Goal: Task Accomplishment & Management: Manage account settings

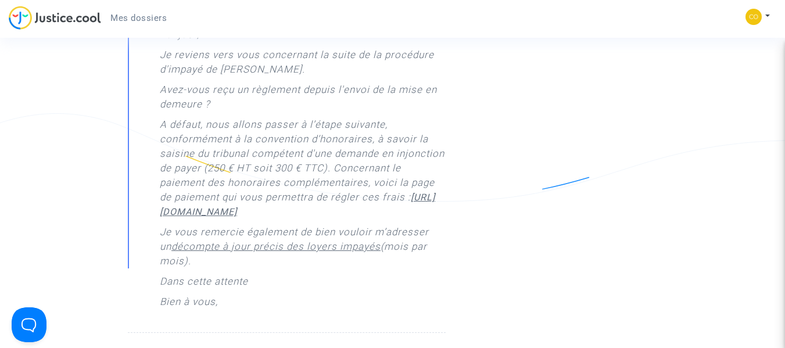
scroll to position [1104, 0]
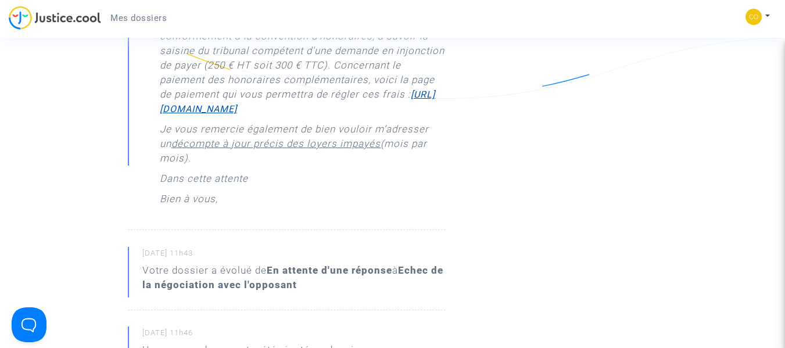
click at [302, 115] on u "[URL][DOMAIN_NAME]" at bounding box center [298, 102] width 276 height 26
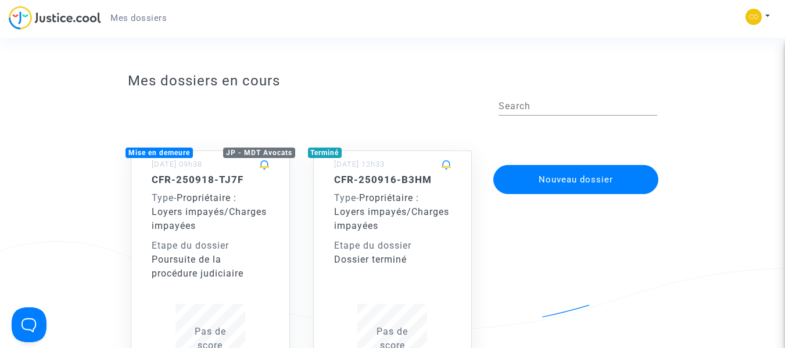
click at [264, 226] on div "Type - Propriétaire : Loyers impayés/Charges impayées" at bounding box center [210, 212] width 117 height 42
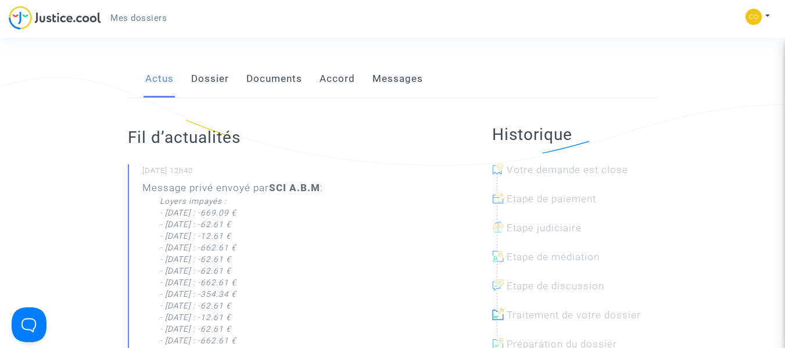
scroll to position [58, 0]
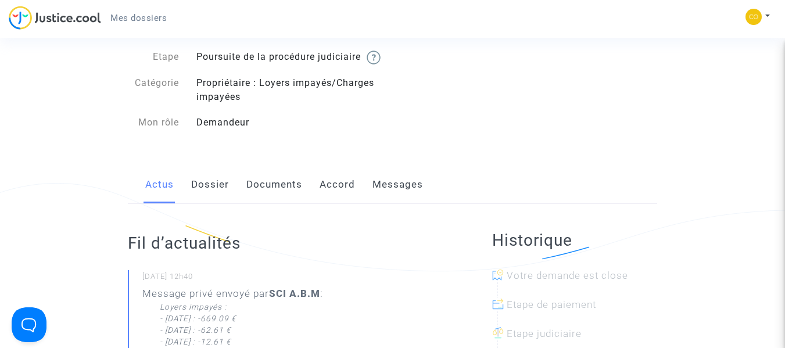
click at [282, 195] on link "Documents" at bounding box center [274, 185] width 56 height 38
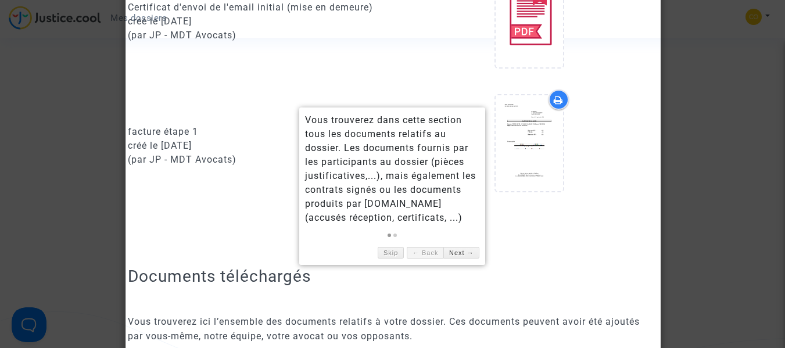
scroll to position [824, 0]
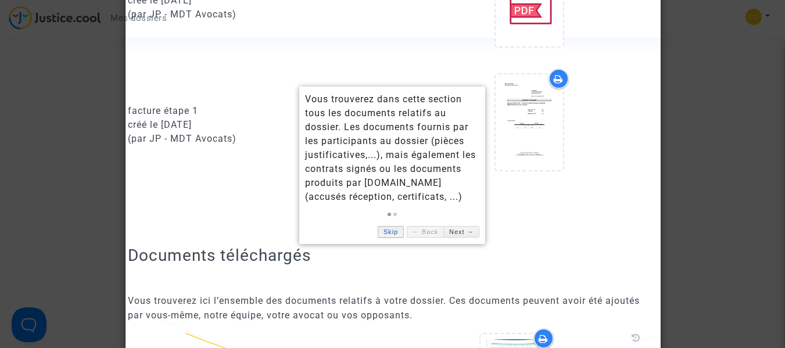
click at [393, 232] on link "Skip" at bounding box center [391, 232] width 26 height 12
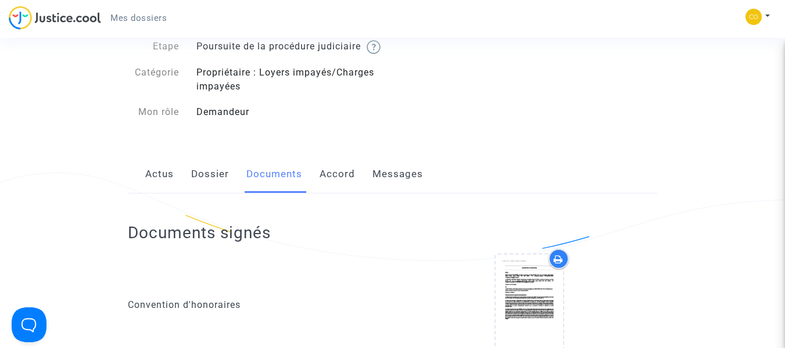
scroll to position [0, 0]
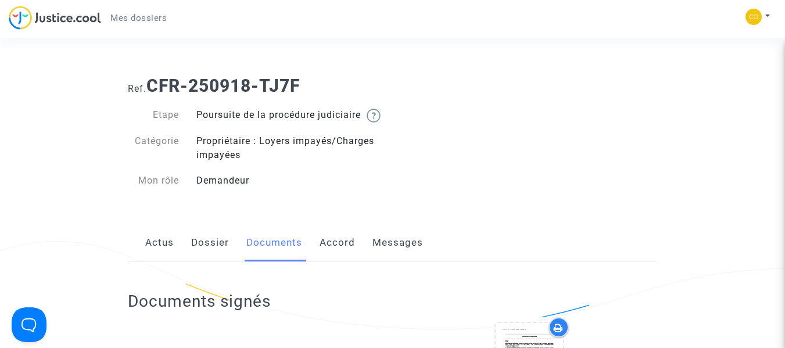
click at [381, 255] on link "Messages" at bounding box center [398, 243] width 51 height 38
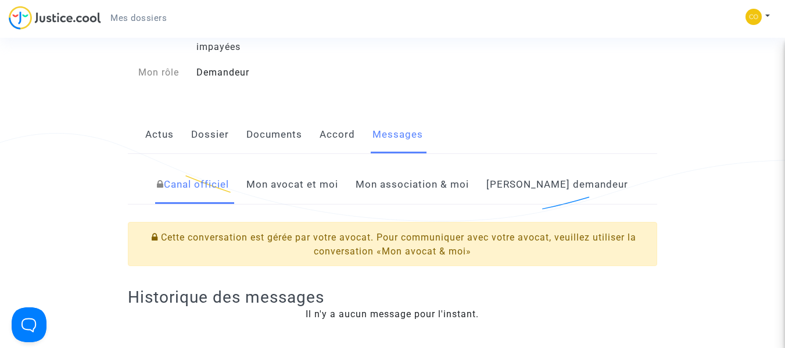
scroll to position [233, 0]
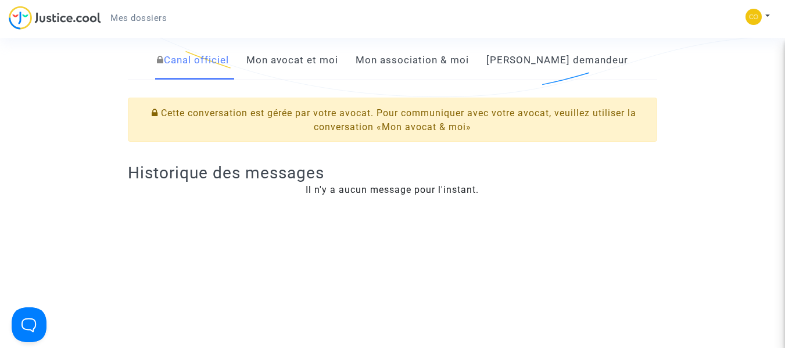
click at [311, 80] on link "Mon avocat et moi" at bounding box center [292, 60] width 92 height 38
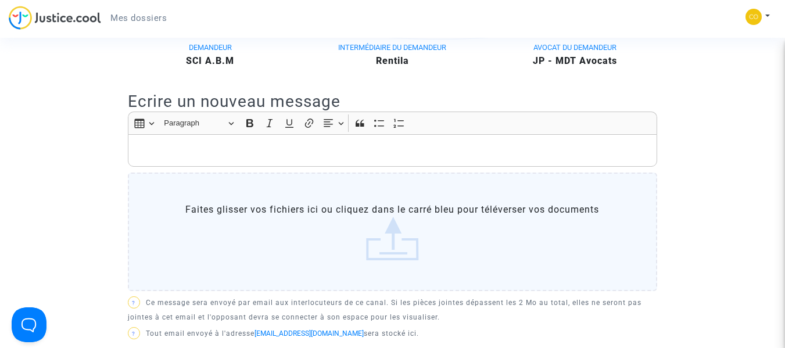
scroll to position [407, 0]
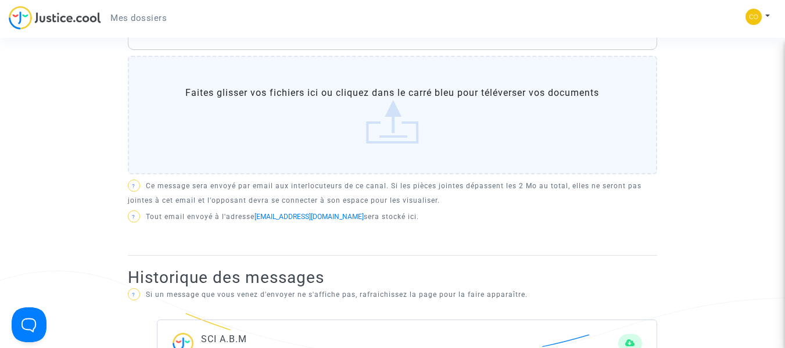
click at [382, 134] on label "Faites glisser vos fichiers ici ou cliquez dans le carré bleu pour téléverser v…" at bounding box center [393, 115] width 530 height 119
click at [0, 0] on input "Faites glisser vos fichiers ici ou cliquez dans le carré bleu pour téléverser v…" at bounding box center [0, 0] width 0 height 0
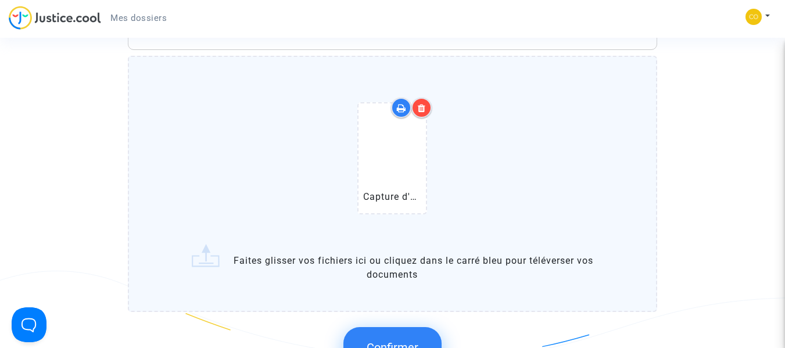
scroll to position [523, 0]
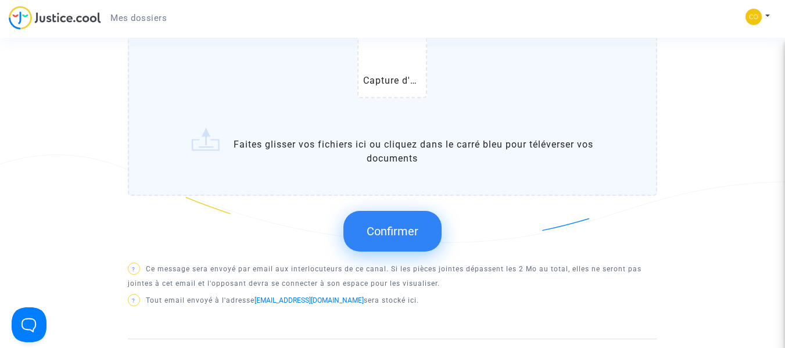
click at [403, 234] on button "Confirmer" at bounding box center [393, 231] width 98 height 41
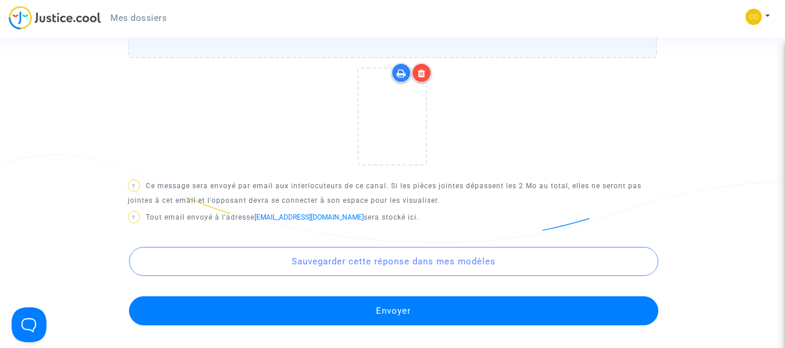
click at [463, 321] on button "Envoyer" at bounding box center [394, 310] width 530 height 29
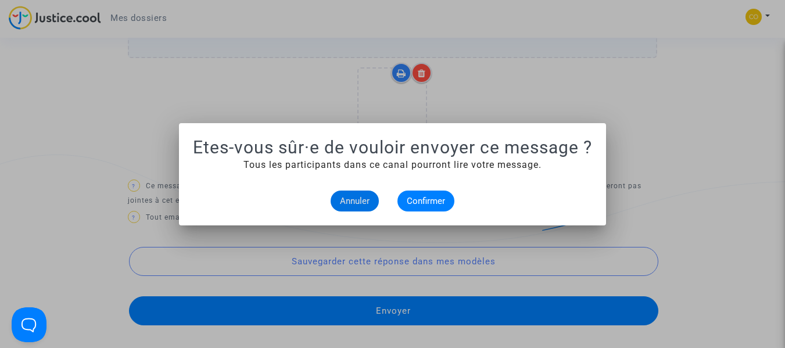
click at [357, 203] on span "Annuler" at bounding box center [355, 201] width 30 height 10
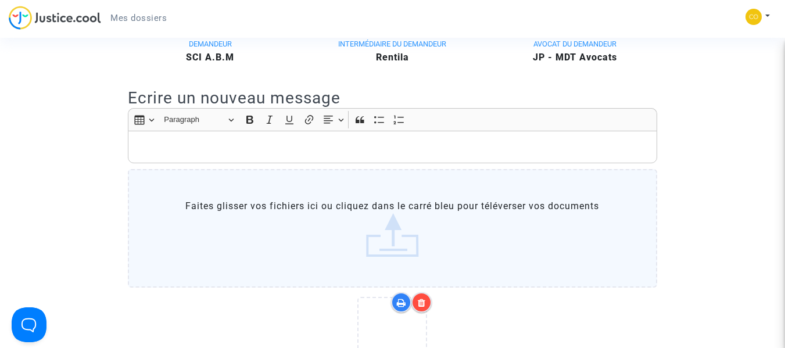
scroll to position [291, 0]
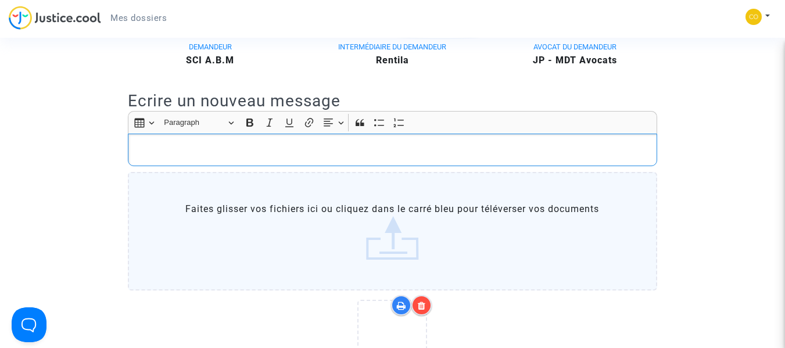
click at [372, 158] on p "Rich Text Editor, main" at bounding box center [392, 150] width 517 height 15
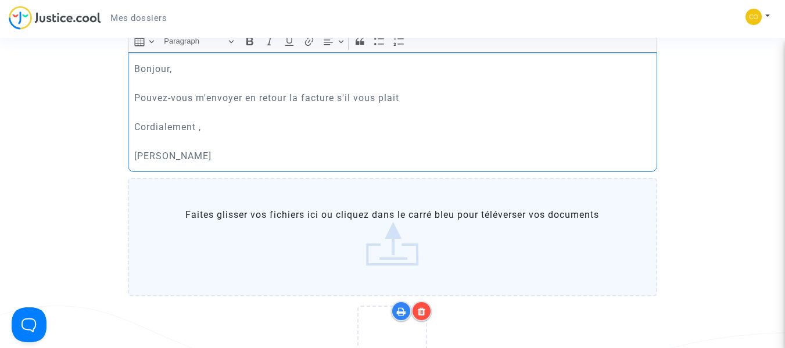
scroll to position [639, 0]
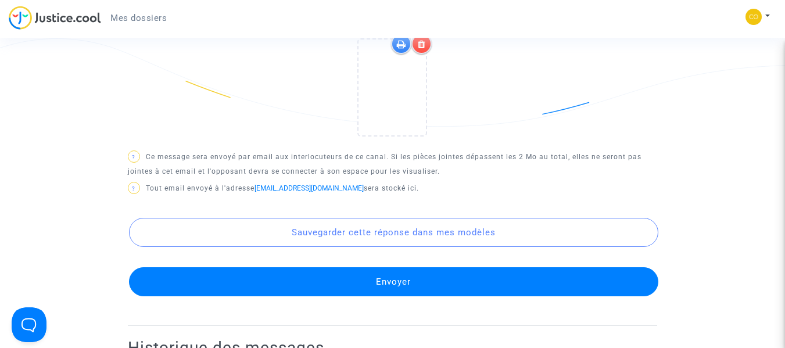
click at [360, 291] on button "Envoyer" at bounding box center [394, 281] width 530 height 29
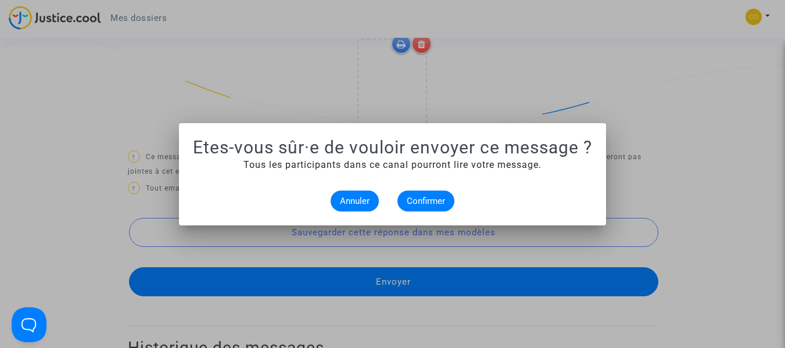
scroll to position [0, 0]
click at [413, 201] on span "Confirmer" at bounding box center [426, 201] width 38 height 10
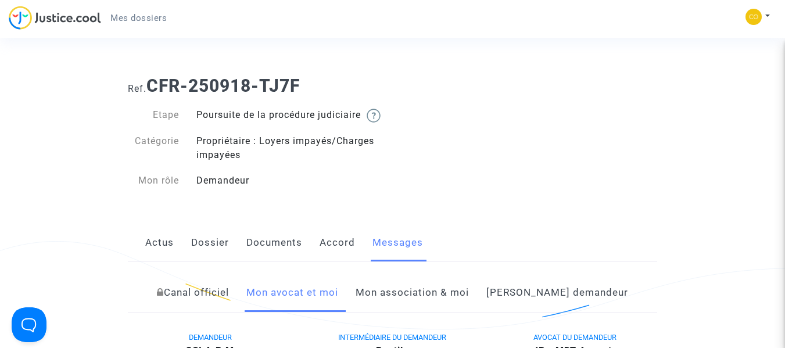
click at [333, 253] on link "Accord" at bounding box center [337, 243] width 35 height 38
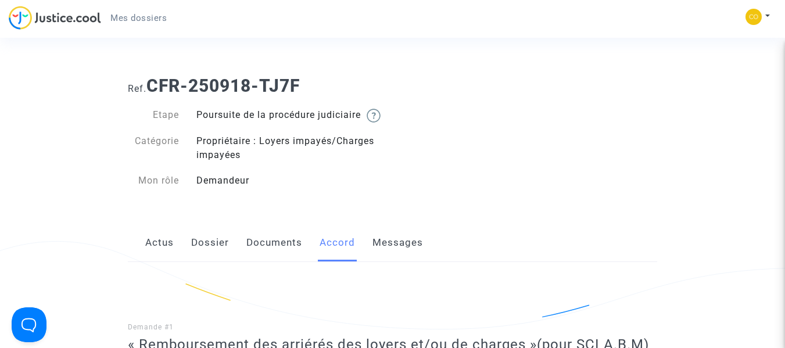
scroll to position [233, 0]
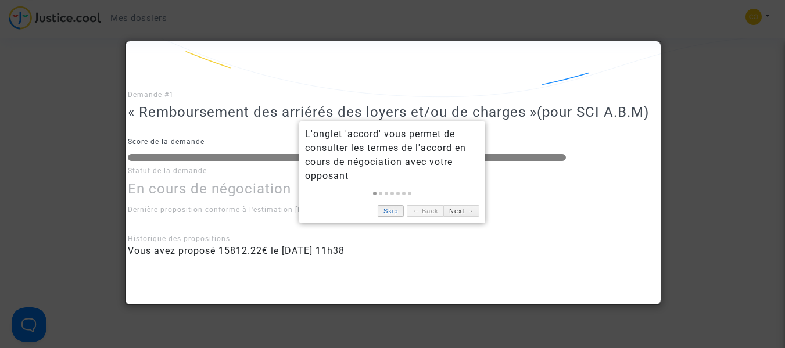
click at [395, 213] on link "Skip" at bounding box center [391, 211] width 26 height 12
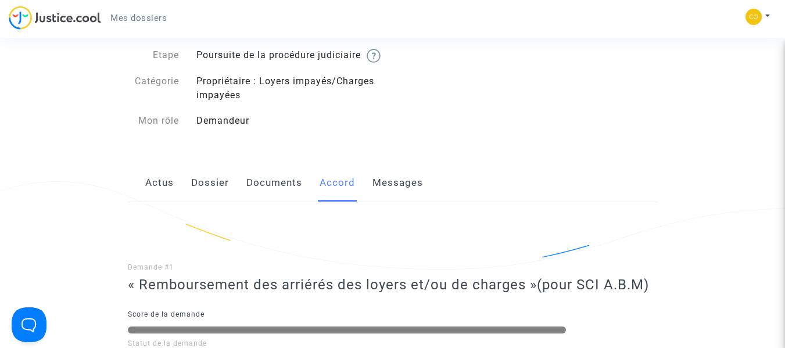
scroll to position [58, 0]
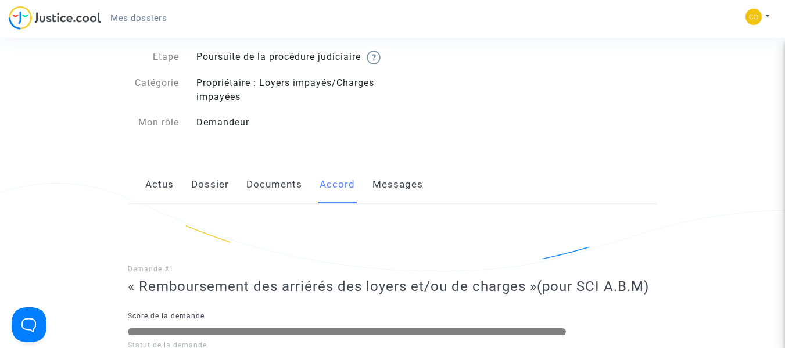
click at [264, 200] on link "Documents" at bounding box center [274, 185] width 56 height 38
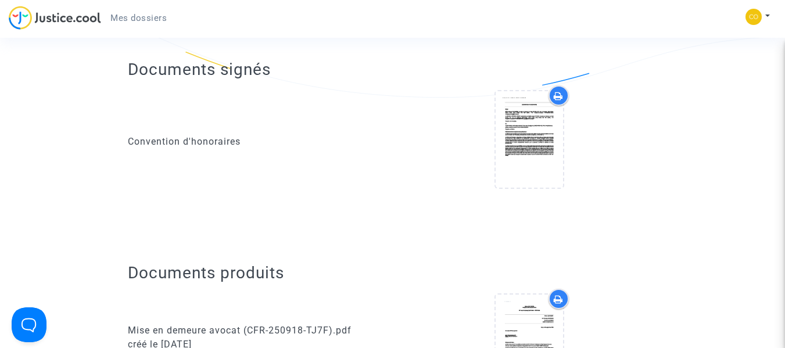
scroll to position [233, 0]
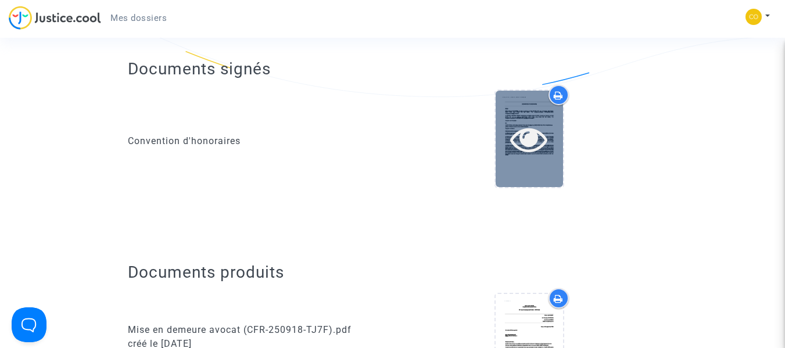
click at [534, 141] on icon at bounding box center [529, 138] width 38 height 37
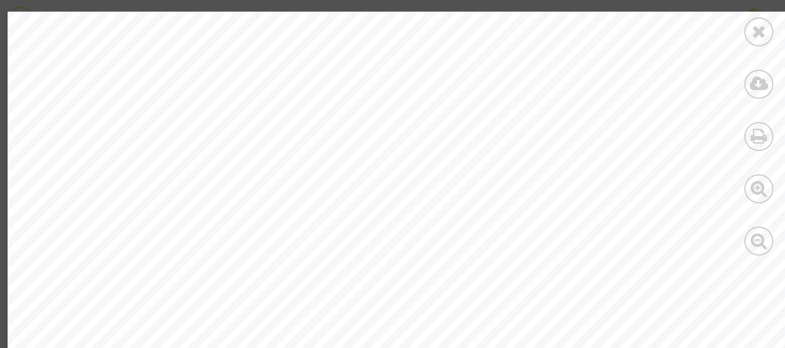
scroll to position [2209, 0]
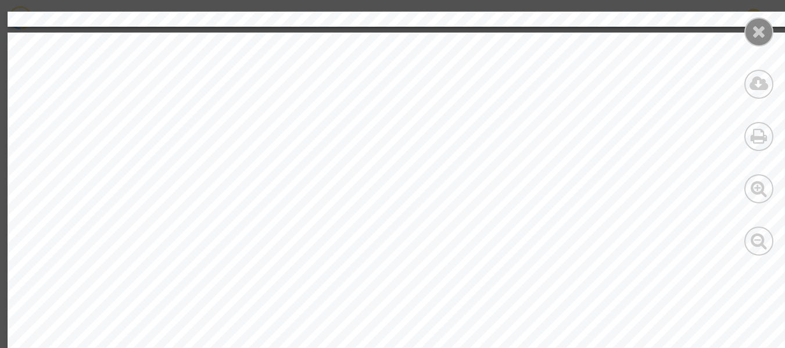
click at [747, 33] on div at bounding box center [759, 31] width 29 height 29
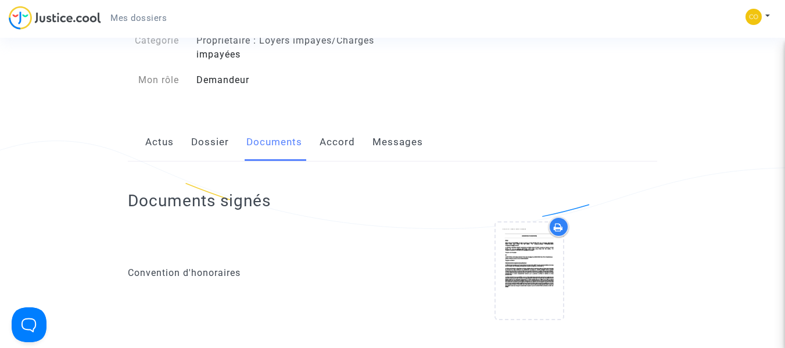
scroll to position [0, 0]
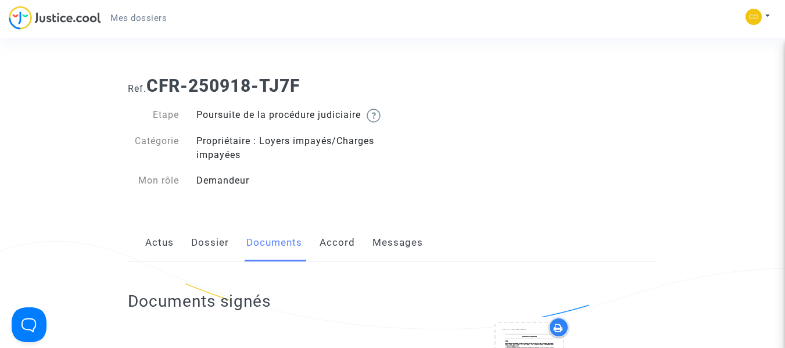
click at [171, 257] on link "Actus" at bounding box center [159, 243] width 28 height 38
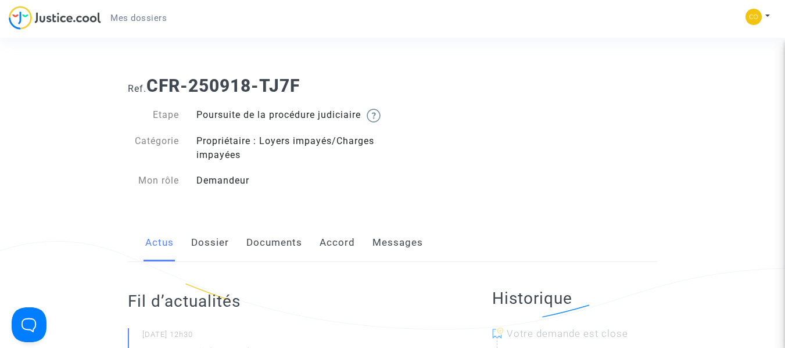
click at [273, 246] on link "Documents" at bounding box center [274, 243] width 56 height 38
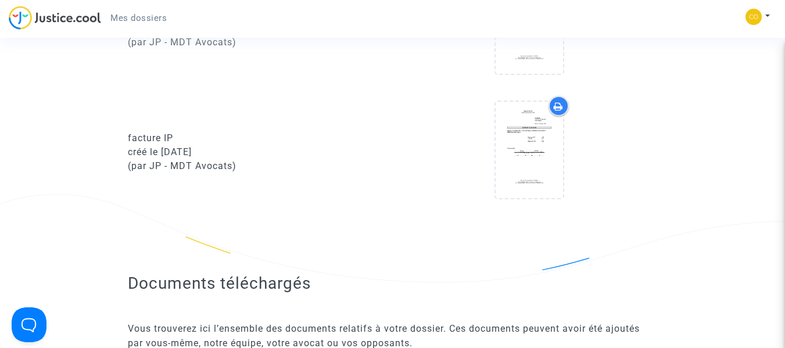
scroll to position [930, 0]
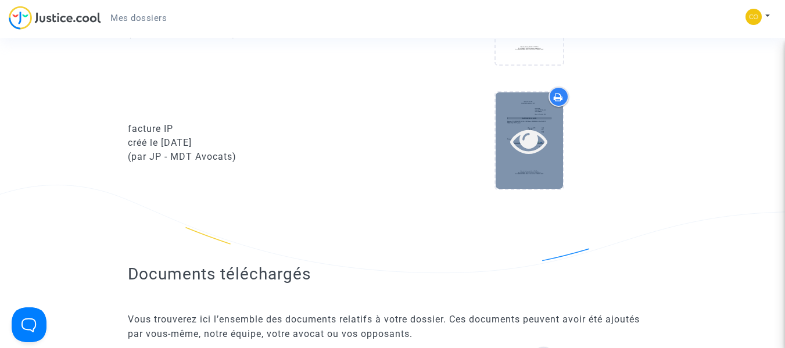
click at [525, 137] on icon at bounding box center [529, 140] width 38 height 37
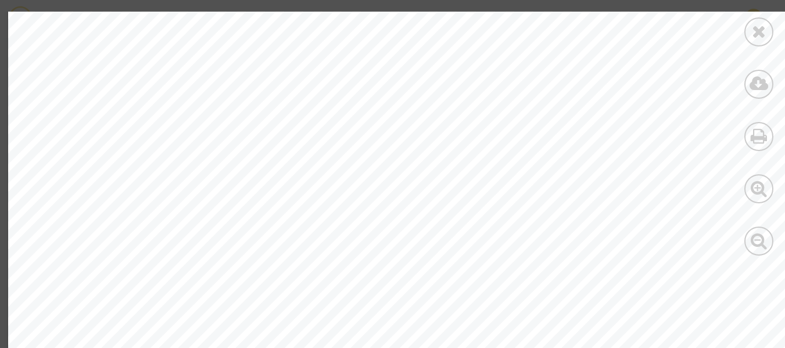
scroll to position [505, 0]
click at [769, 83] on div at bounding box center [759, 84] width 29 height 29
